Goal: Task Accomplishment & Management: Use online tool/utility

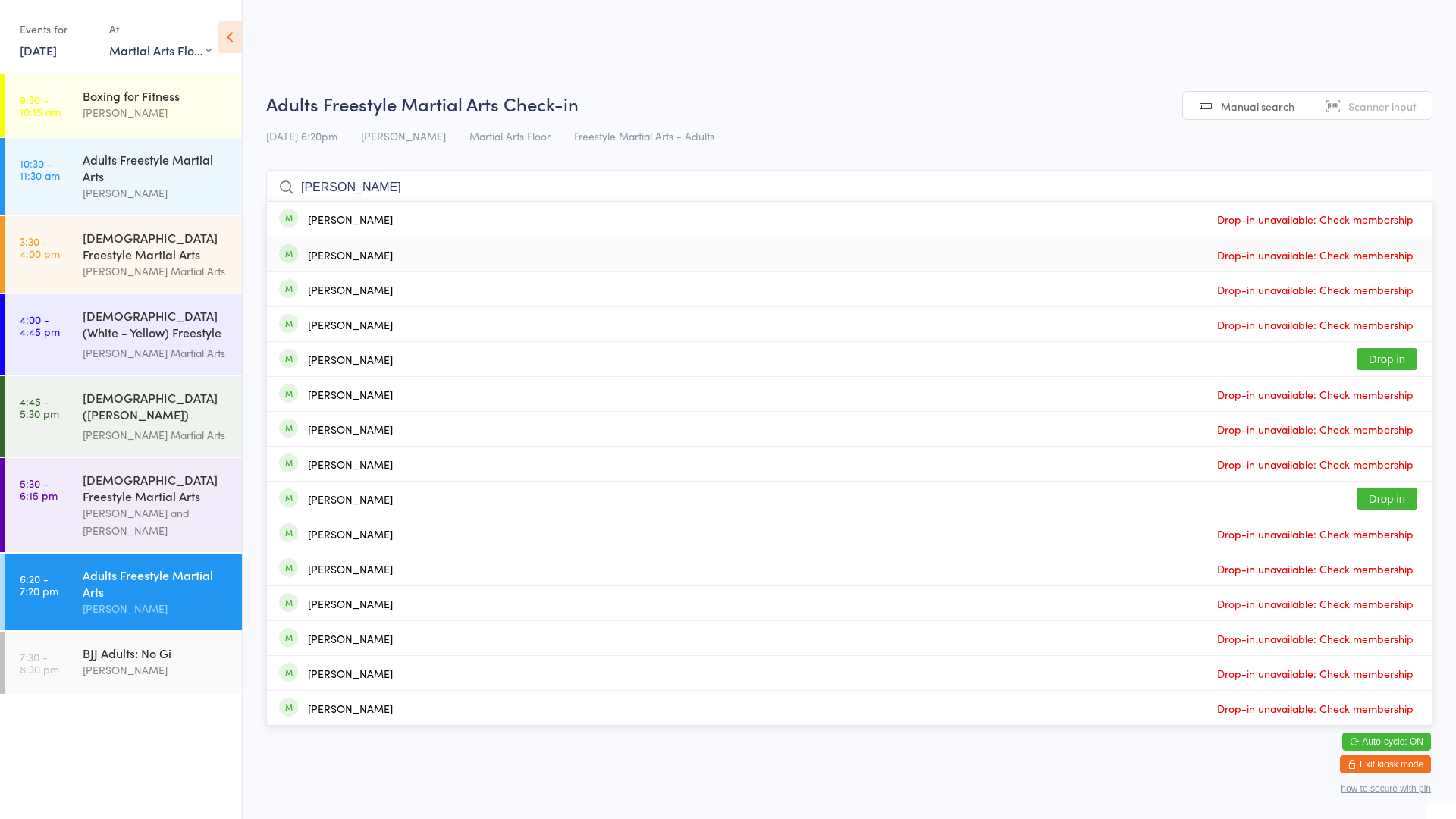
select select "0"
type input "[PERSON_NAME]"
click at [1304, 318] on span "Drop-in unavailable: Check membership" at bounding box center [1315, 324] width 204 height 22
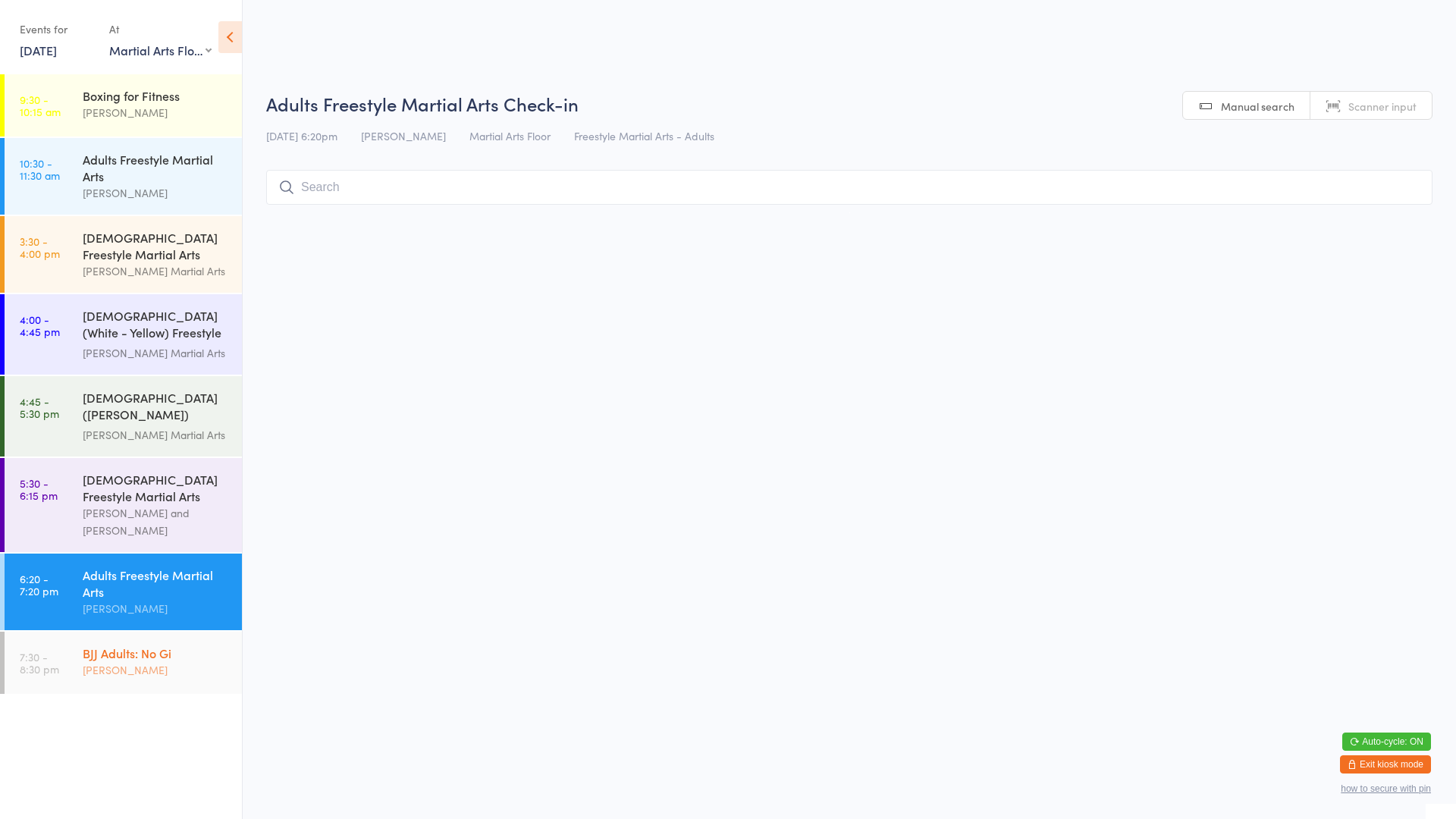
click at [211, 652] on div "BJJ Adults: No Gi" at bounding box center [155, 653] width 146 height 17
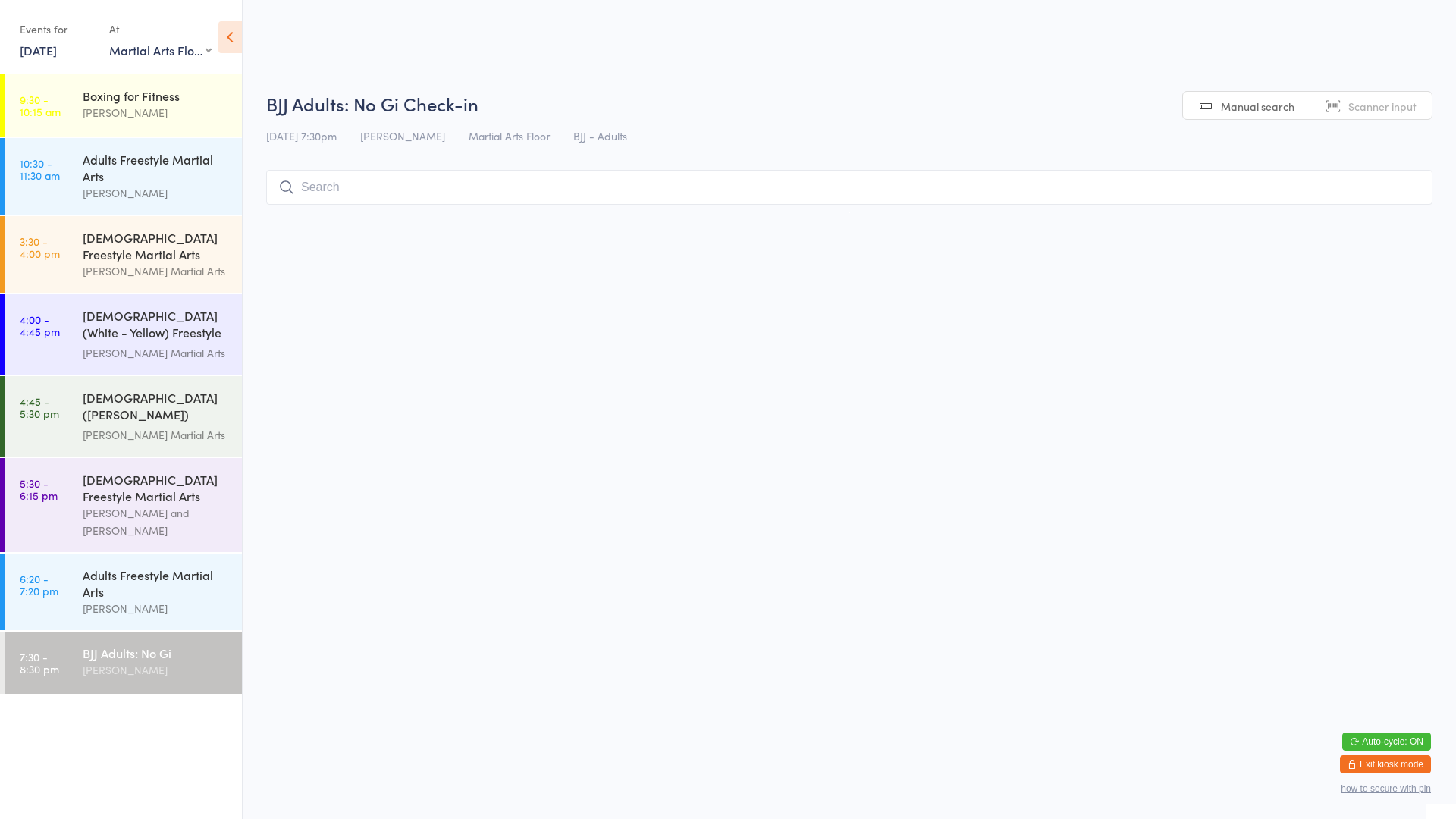
click at [367, 182] on input "search" at bounding box center [849, 187] width 1166 height 35
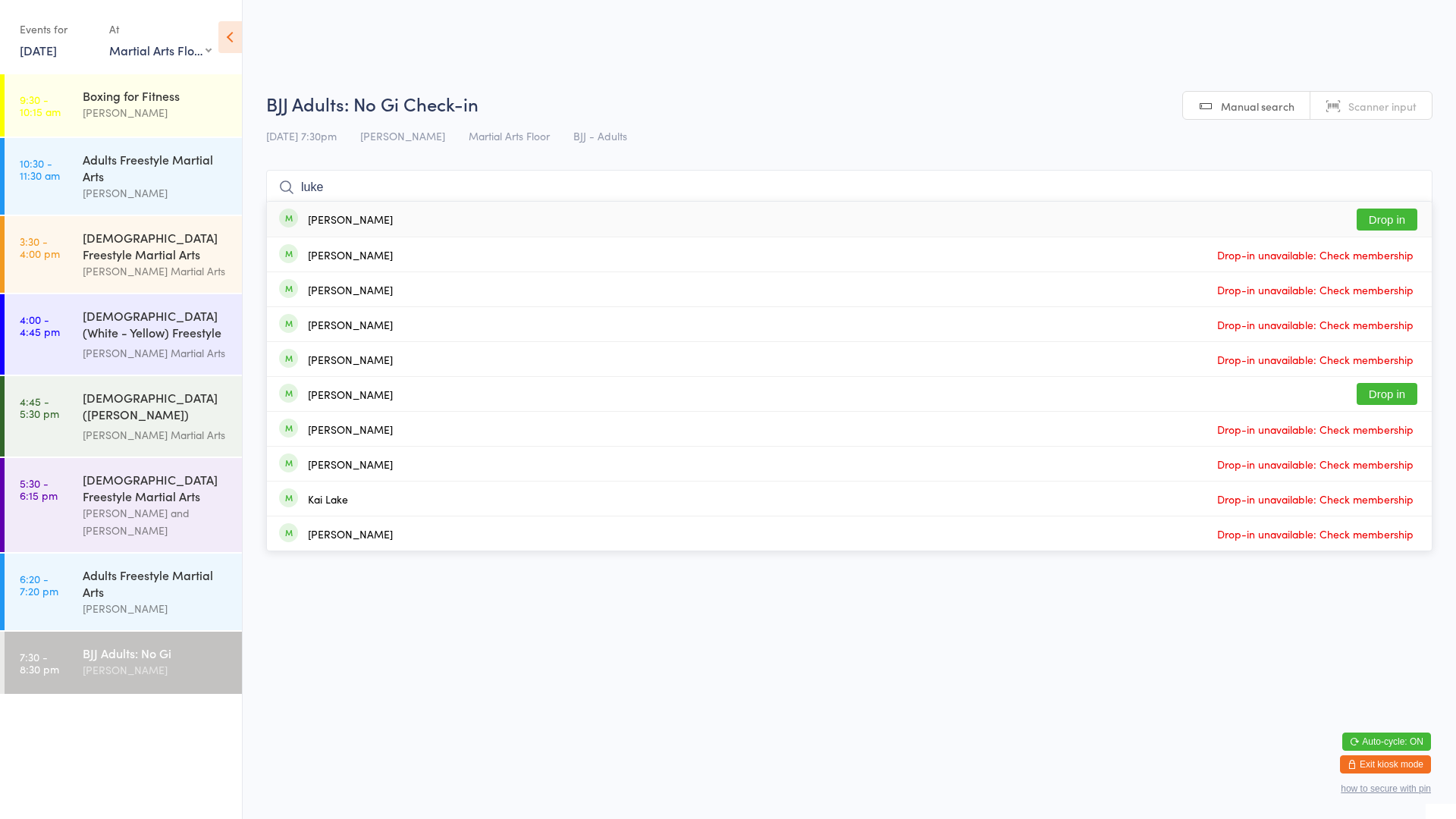
type input "luke"
click at [326, 219] on div "[PERSON_NAME]" at bounding box center [350, 219] width 85 height 12
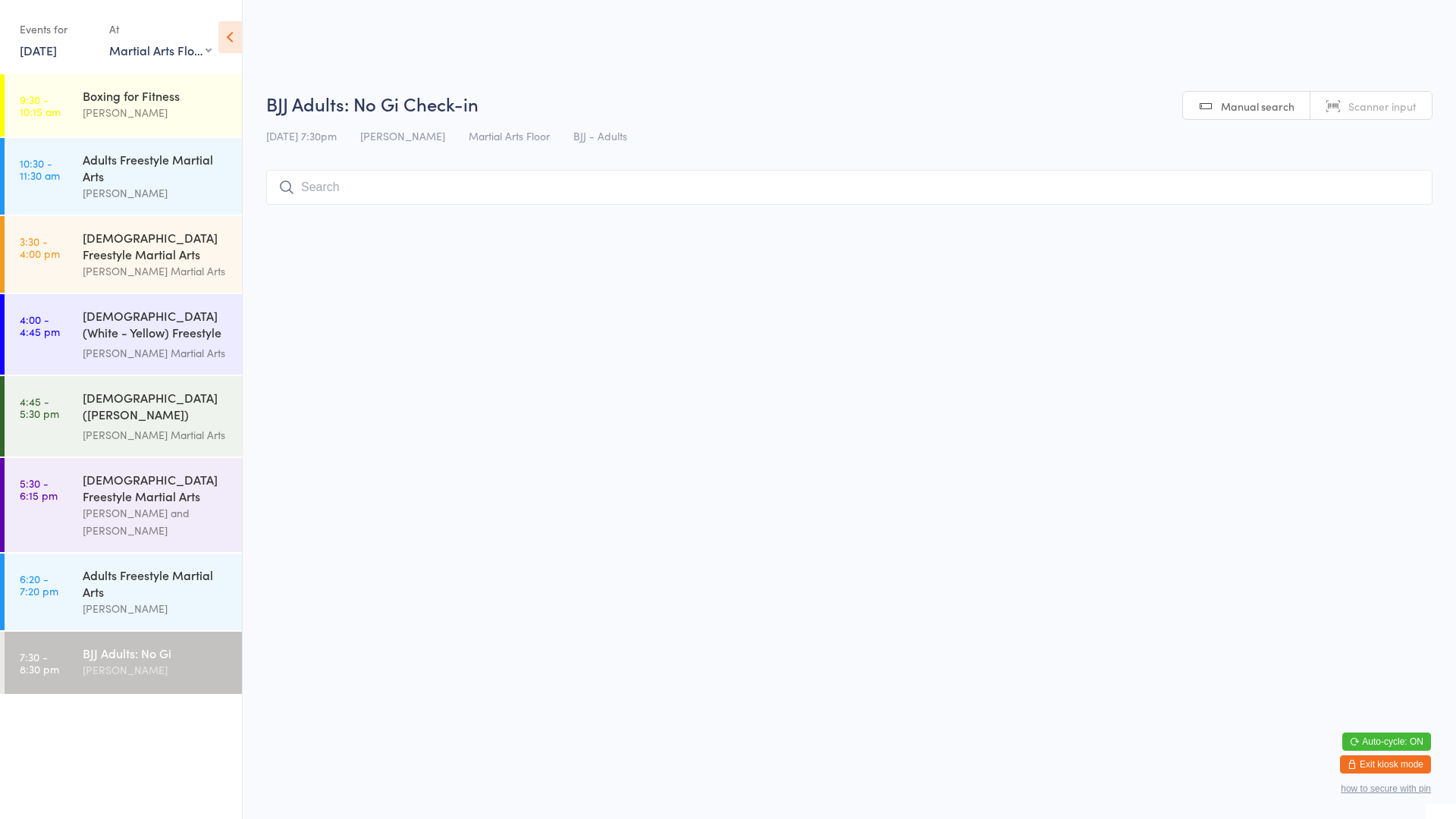
type input "m"
type input "[PERSON_NAME]"
type input "c"
click at [116, 118] on div "[PERSON_NAME]" at bounding box center [155, 112] width 146 height 17
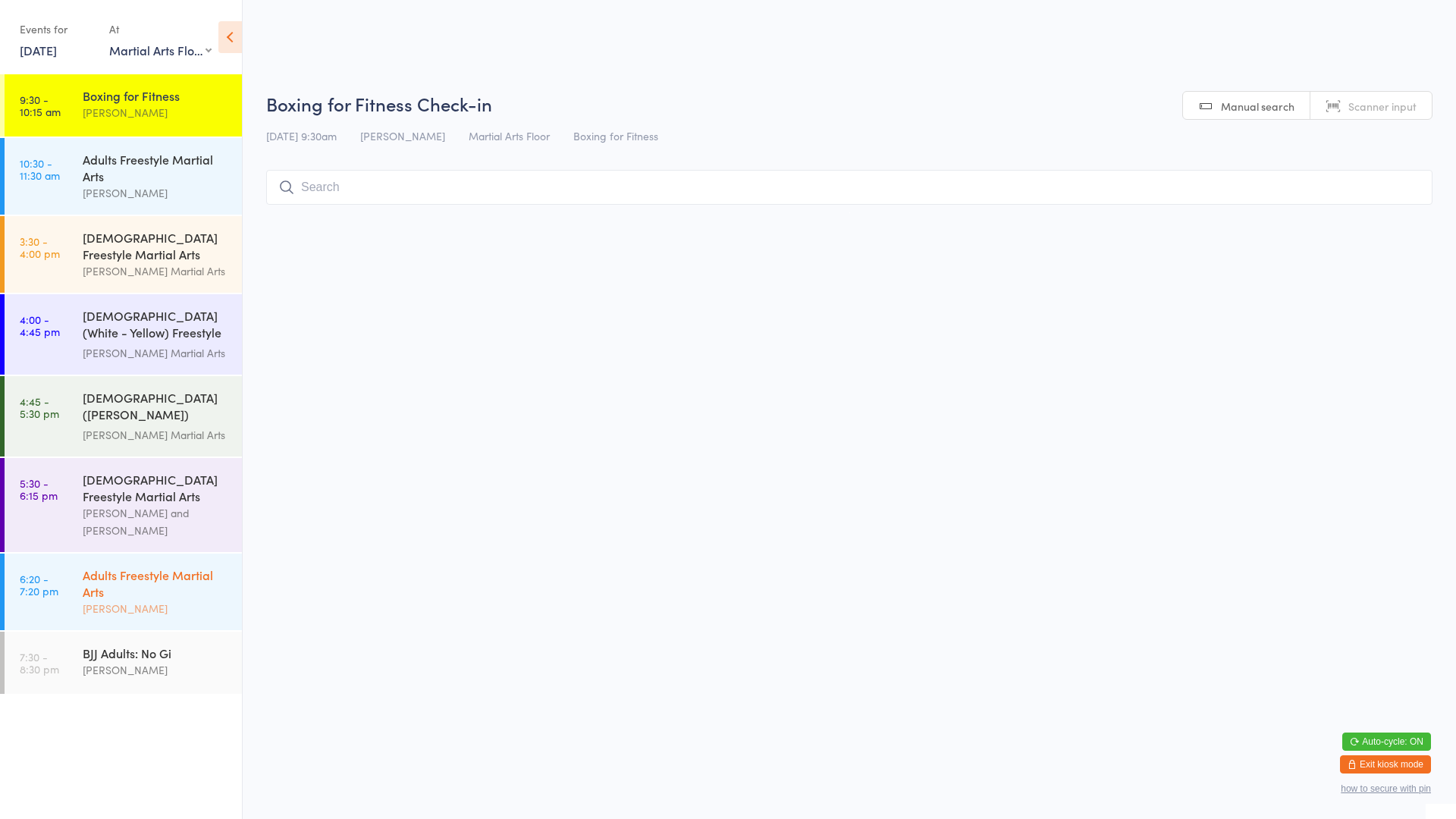
click at [180, 590] on div "Adults Freestyle Martial Arts" at bounding box center [155, 583] width 146 height 33
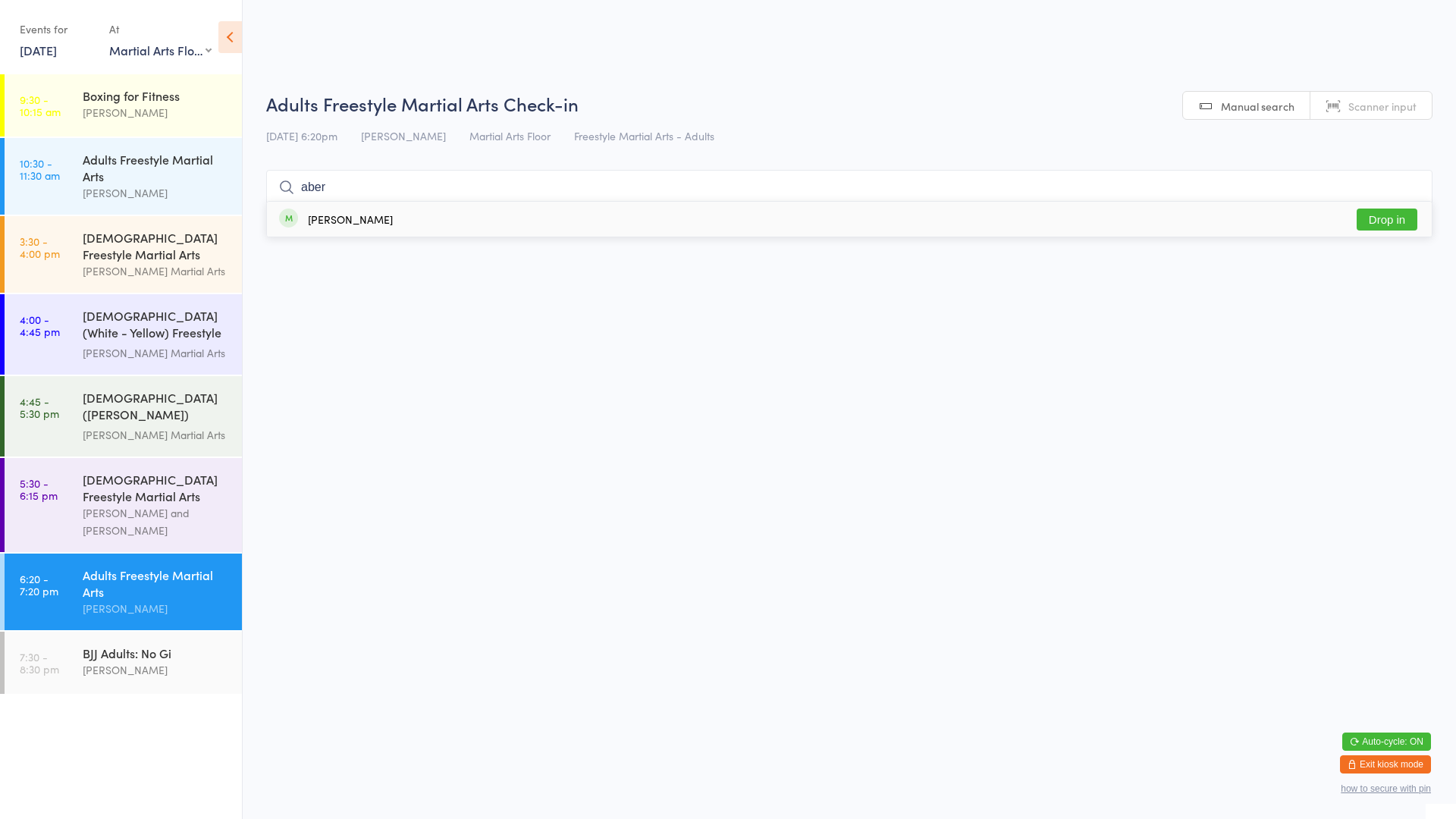
type input "aber"
click at [1372, 215] on button "Drop in" at bounding box center [1386, 220] width 61 height 22
click at [173, 570] on div "Adults Freestyle Martial Arts" at bounding box center [155, 583] width 146 height 33
type input "Nysha"
click at [522, 224] on div "[PERSON_NAME] Drop in" at bounding box center [849, 220] width 1164 height 35
